Goal: Transaction & Acquisition: Purchase product/service

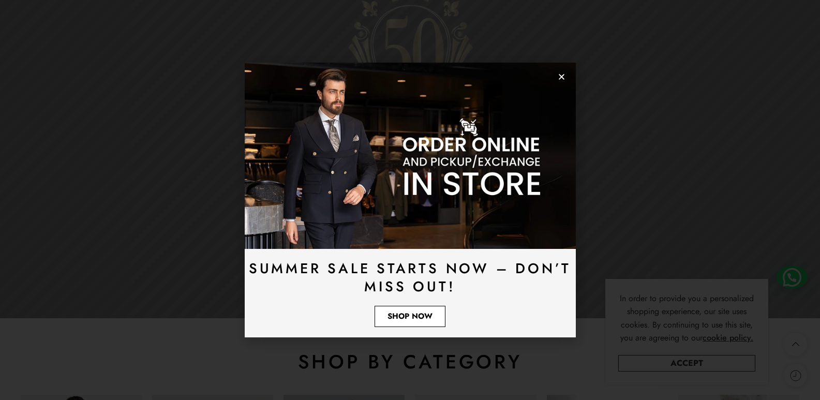
click at [395, 314] on span "Shop Now" at bounding box center [410, 317] width 45 height 8
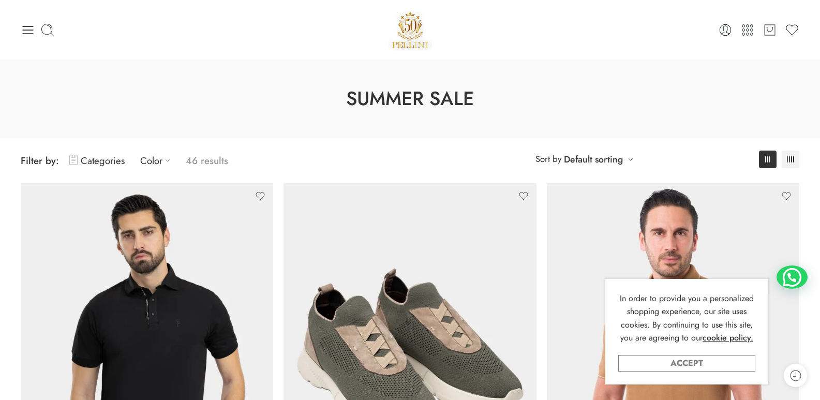
click at [677, 363] on link "Accept" at bounding box center [686, 363] width 137 height 17
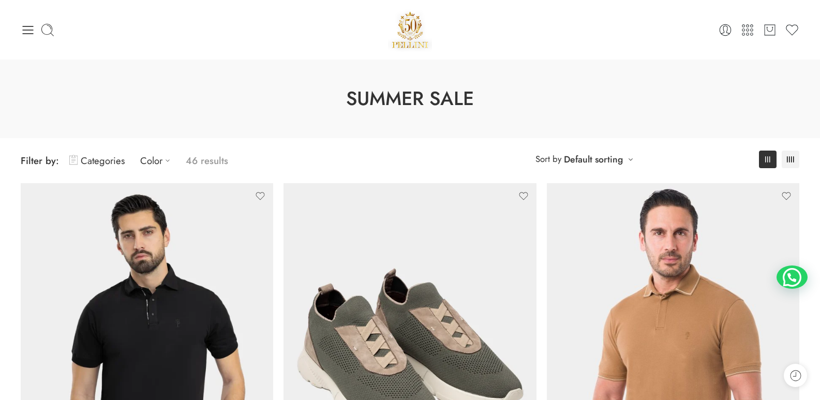
click at [32, 40] on div "0 Cart 0 Wishlist" at bounding box center [410, 30] width 779 height 44
click at [31, 32] on icon at bounding box center [28, 30] width 14 height 14
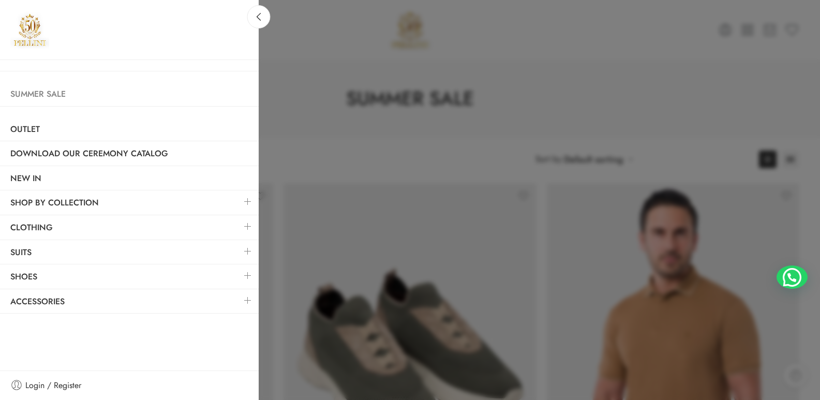
click at [31, 90] on link "Summer Sale" at bounding box center [129, 94] width 259 height 24
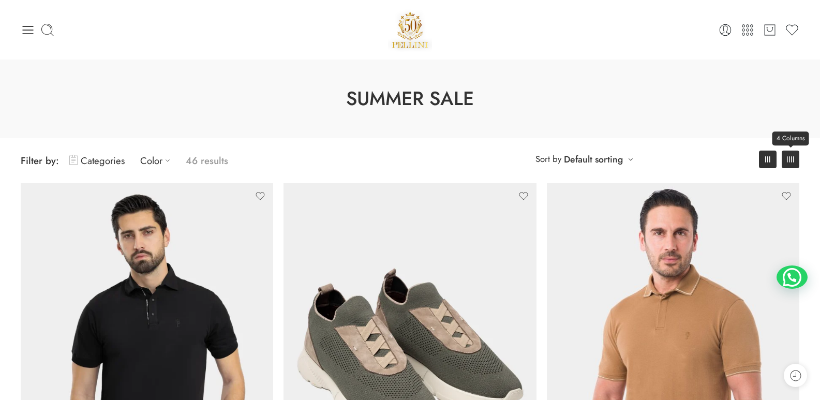
click at [790, 160] on rect at bounding box center [789, 159] width 1 height 6
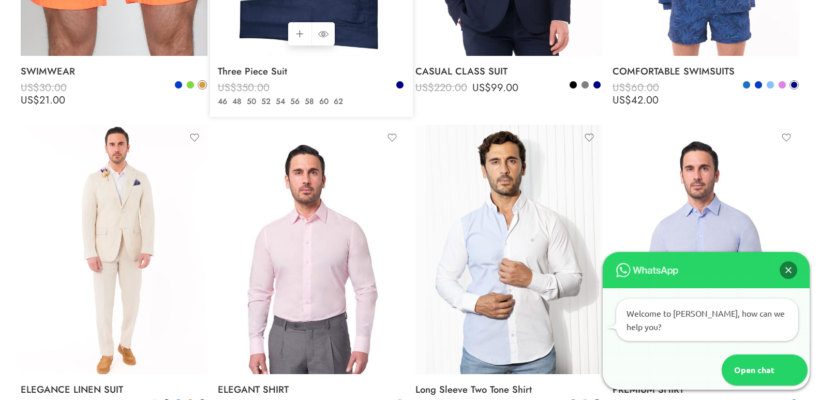
scroll to position [1346, 0]
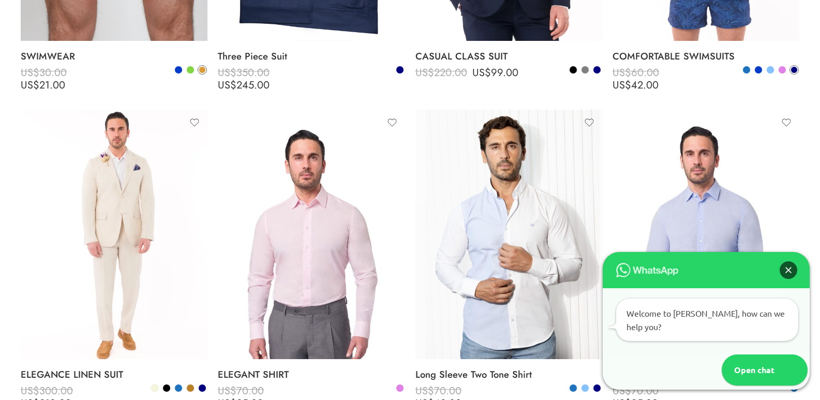
click at [786, 279] on div "Close" at bounding box center [789, 270] width 18 height 18
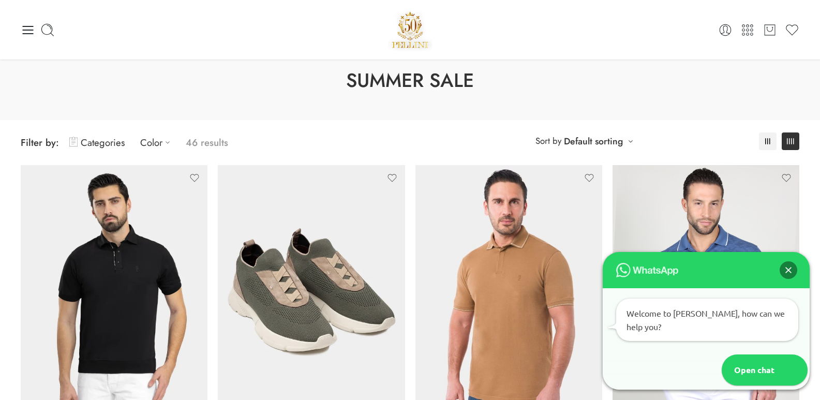
scroll to position [0, 0]
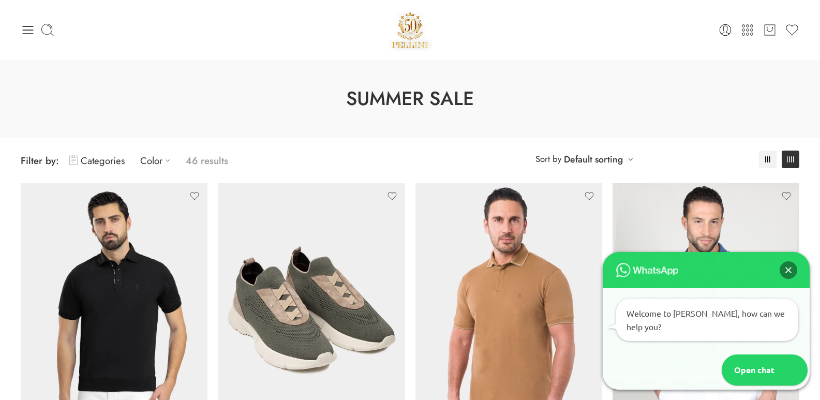
click at [19, 28] on div "0 Cart 0 Wishlist Search here" at bounding box center [410, 30] width 789 height 44
click at [26, 33] on icon at bounding box center [28, 30] width 14 height 14
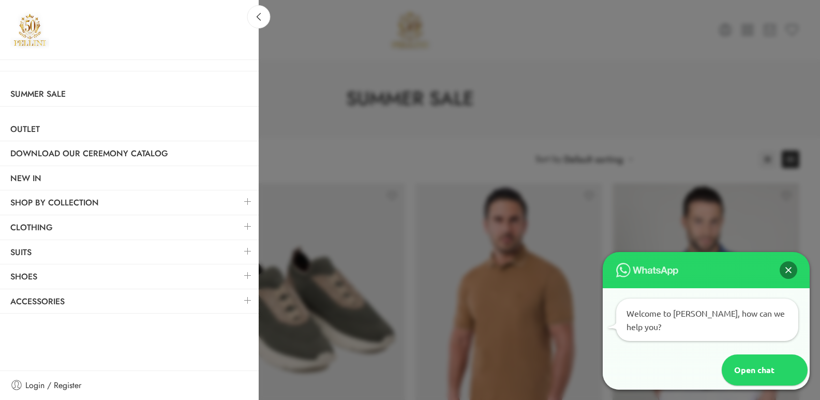
click at [246, 227] on link at bounding box center [248, 226] width 22 height 22
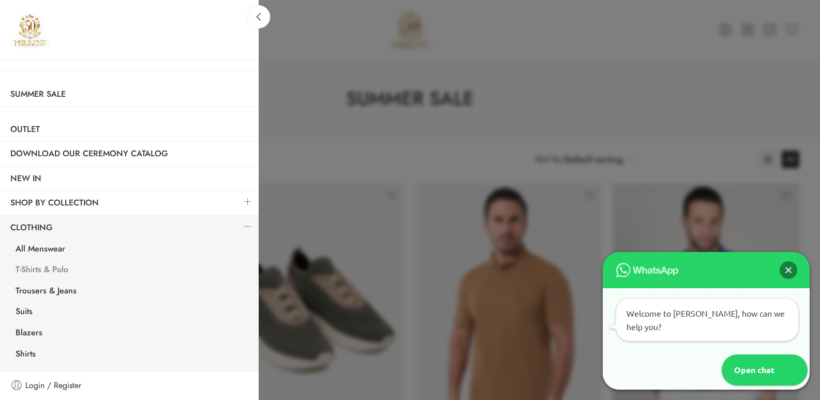
scroll to position [52, 0]
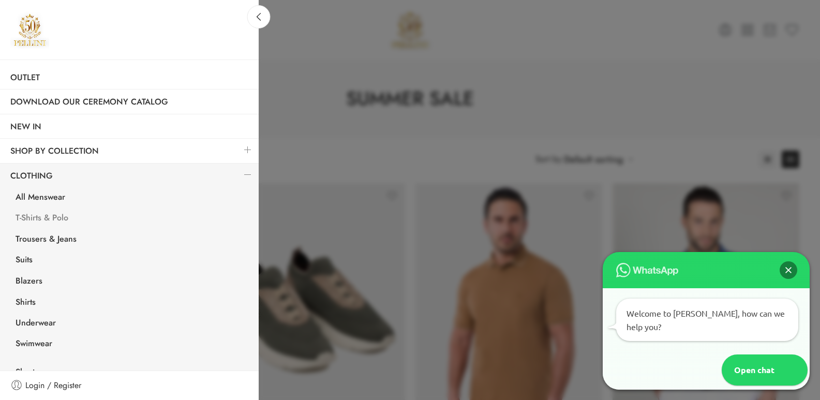
click at [45, 219] on link "T-Shirts & Polo" at bounding box center [132, 219] width 254 height 21
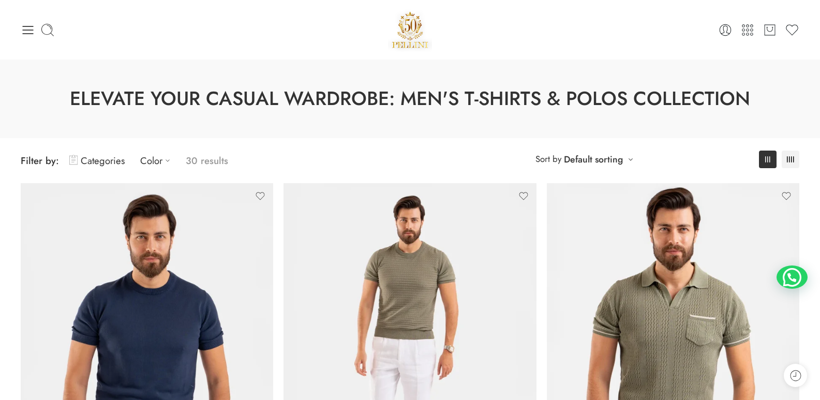
click at [34, 38] on div "0 Cart 0 Wishlist" at bounding box center [410, 30] width 779 height 44
click at [29, 33] on icon at bounding box center [28, 30] width 11 height 8
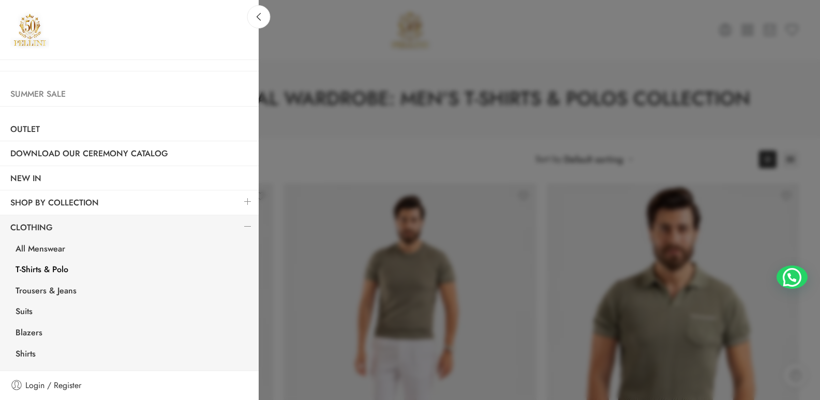
click at [41, 96] on link "Summer Sale" at bounding box center [129, 94] width 259 height 24
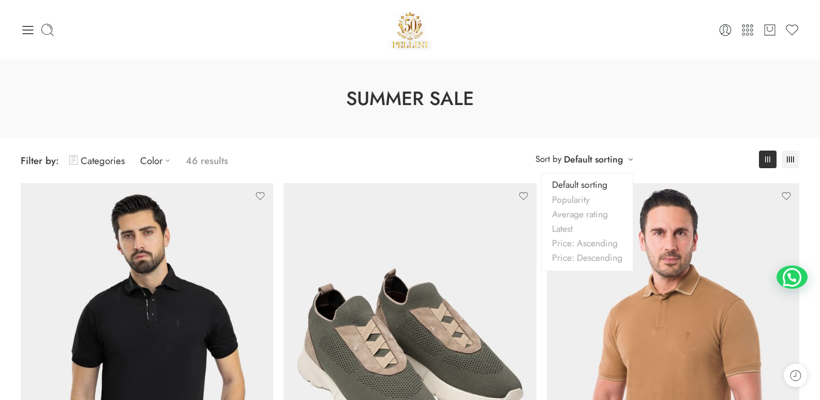
click at [612, 166] on link "Default sorting" at bounding box center [593, 159] width 59 height 14
click at [579, 260] on link "Price: Descending" at bounding box center [587, 252] width 91 height 14
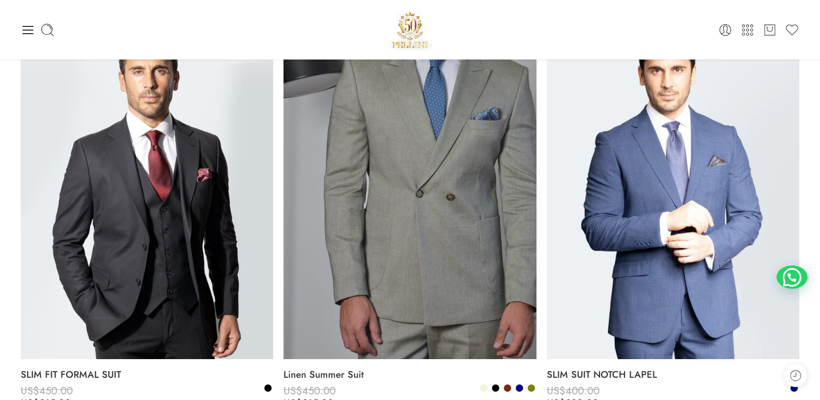
scroll to position [29, 0]
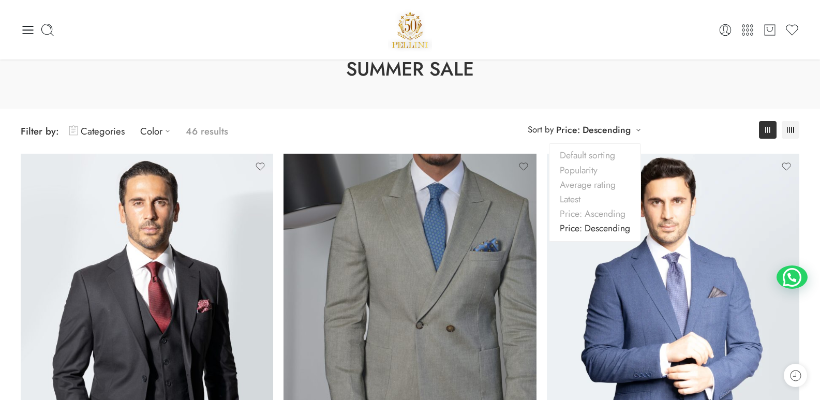
click at [594, 134] on link "Price: Descending" at bounding box center [593, 130] width 75 height 14
click at [584, 218] on link "Price: Ascending" at bounding box center [595, 213] width 91 height 14
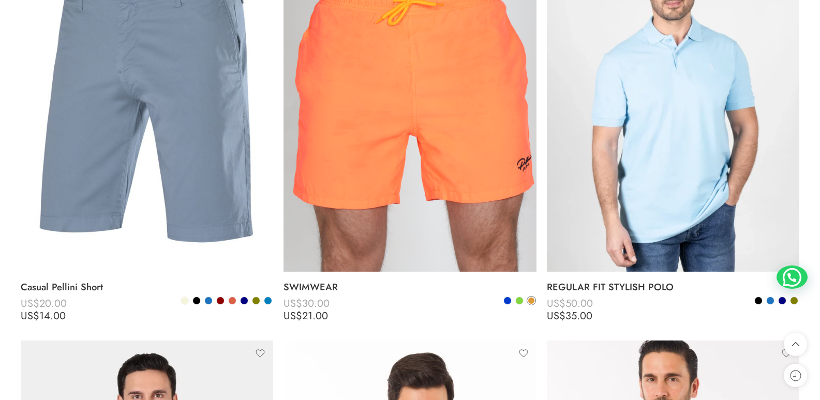
scroll to position [185, 0]
